Goal: Task Accomplishment & Management: Manage account settings

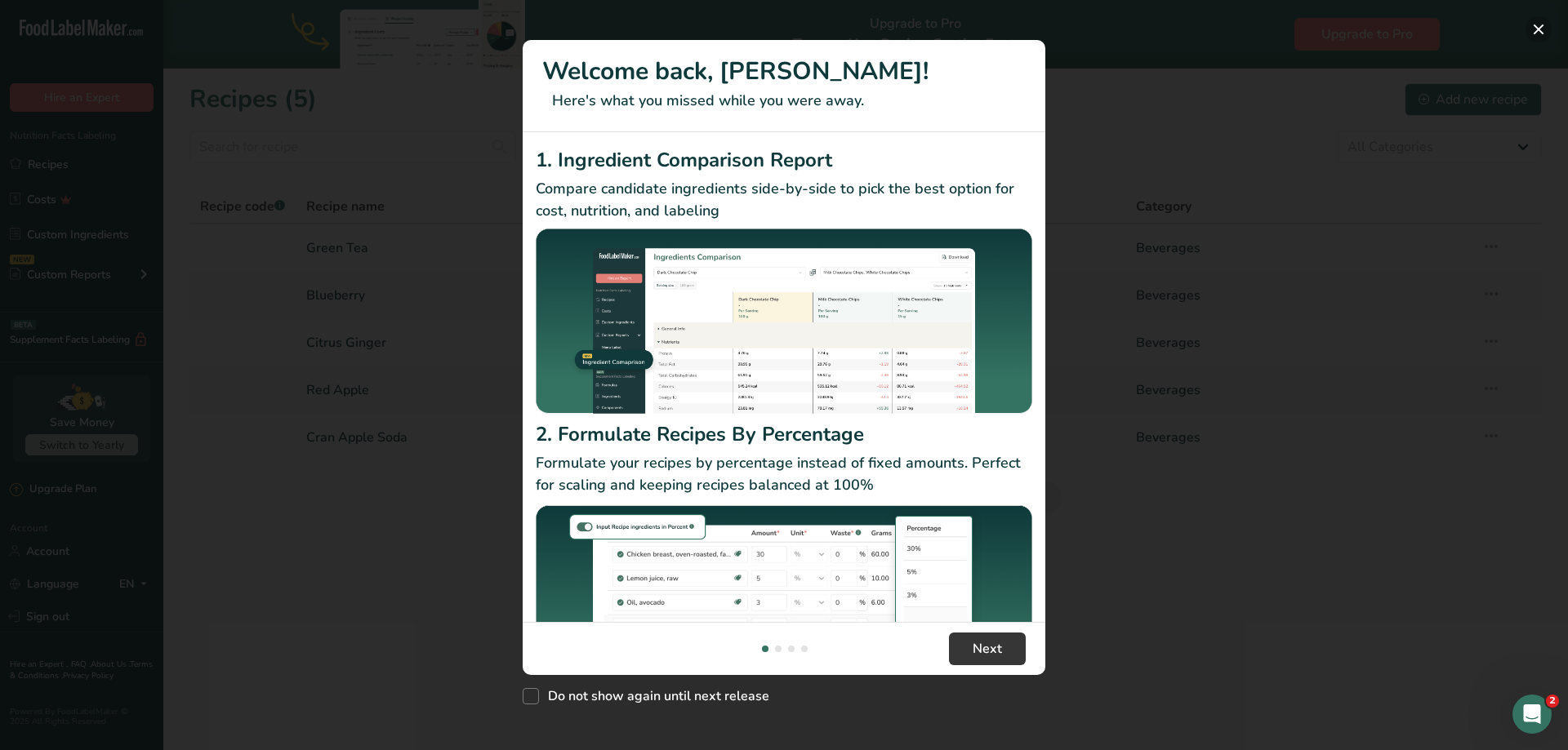
click at [1535, 25] on button "New Features" at bounding box center [1538, 29] width 26 height 26
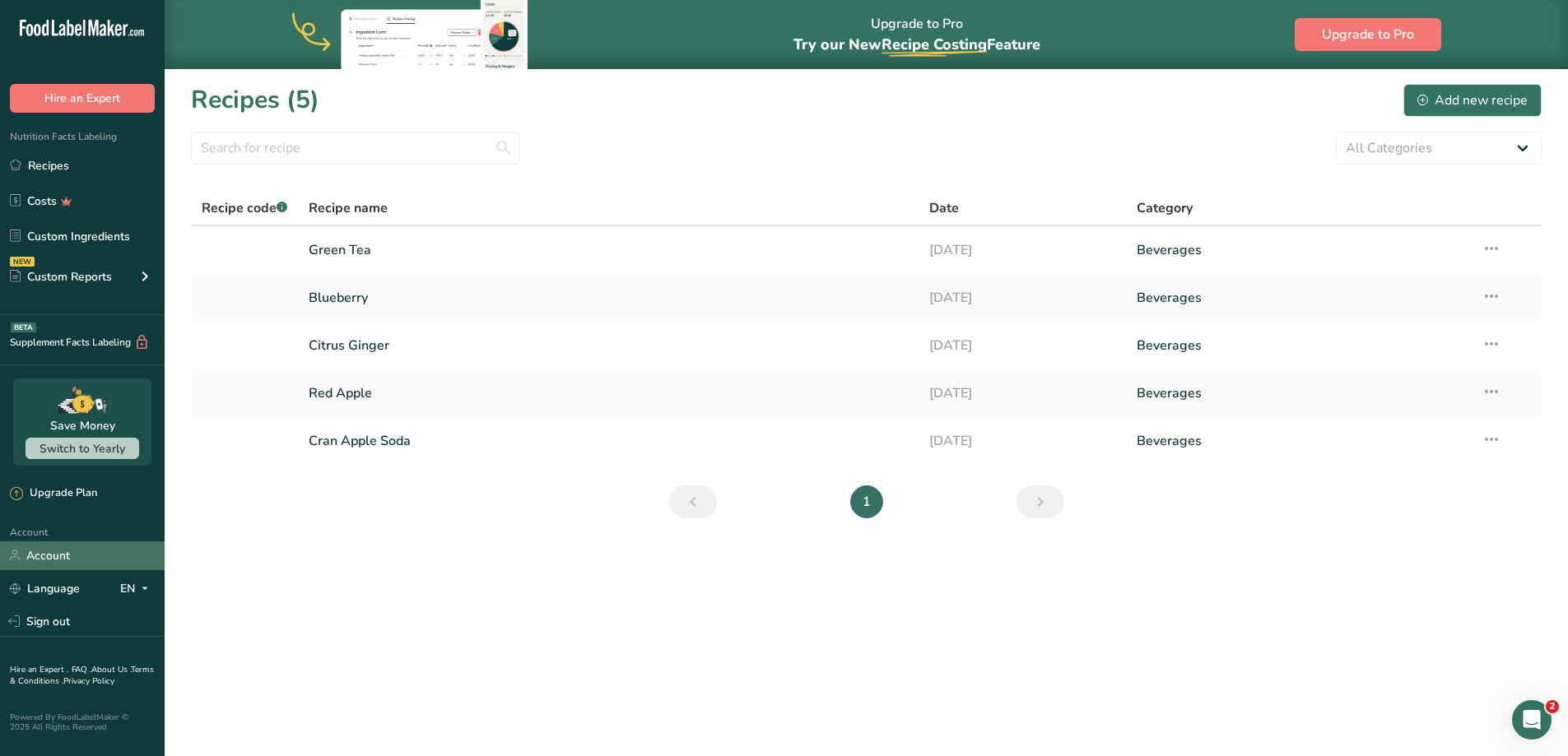
click at [48, 559] on link "Account" at bounding box center [82, 556] width 165 height 29
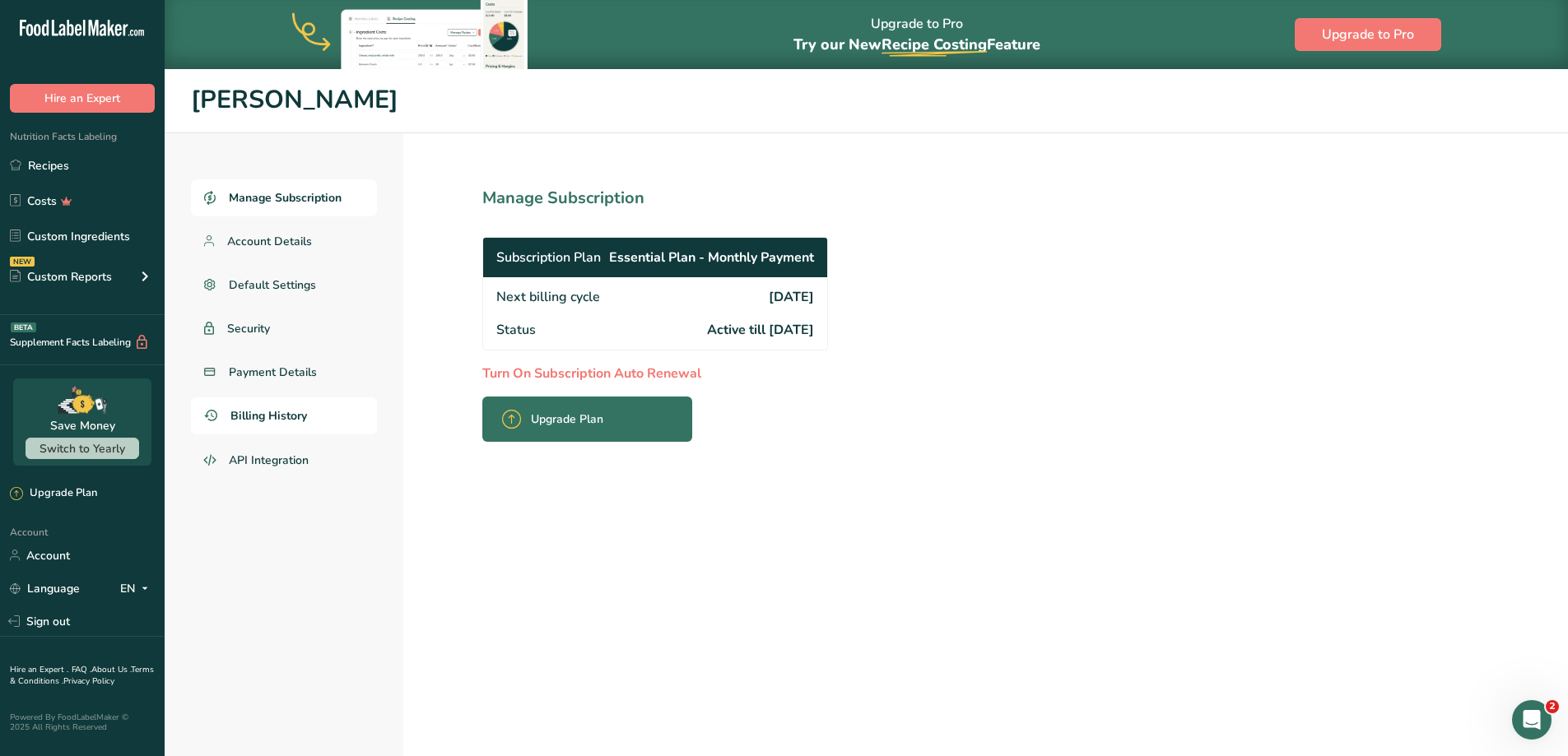
click at [289, 428] on link "Billing History" at bounding box center [284, 416] width 186 height 37
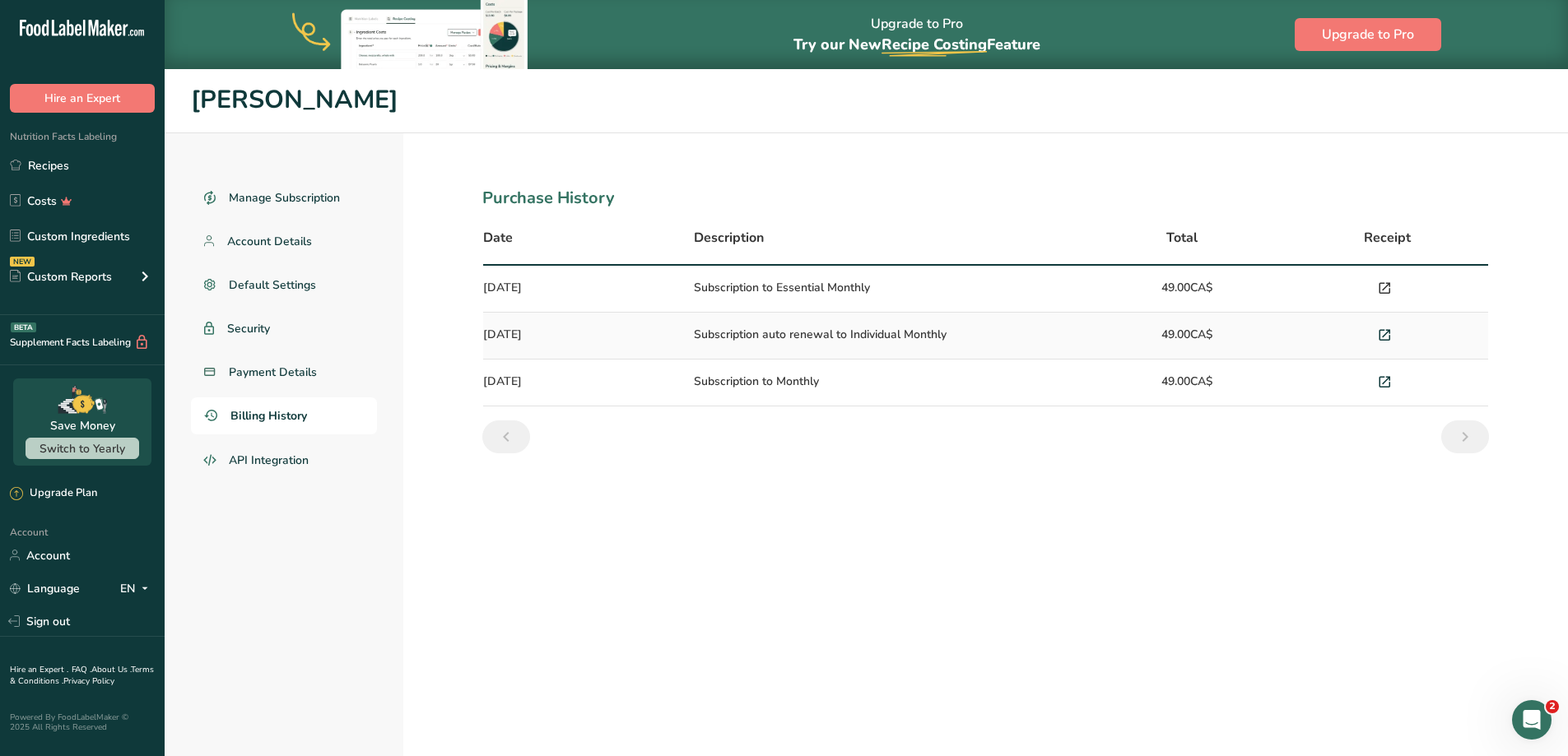
click at [1386, 288] on icon at bounding box center [1385, 289] width 15 height 23
